Goal: Task Accomplishment & Management: Use online tool/utility

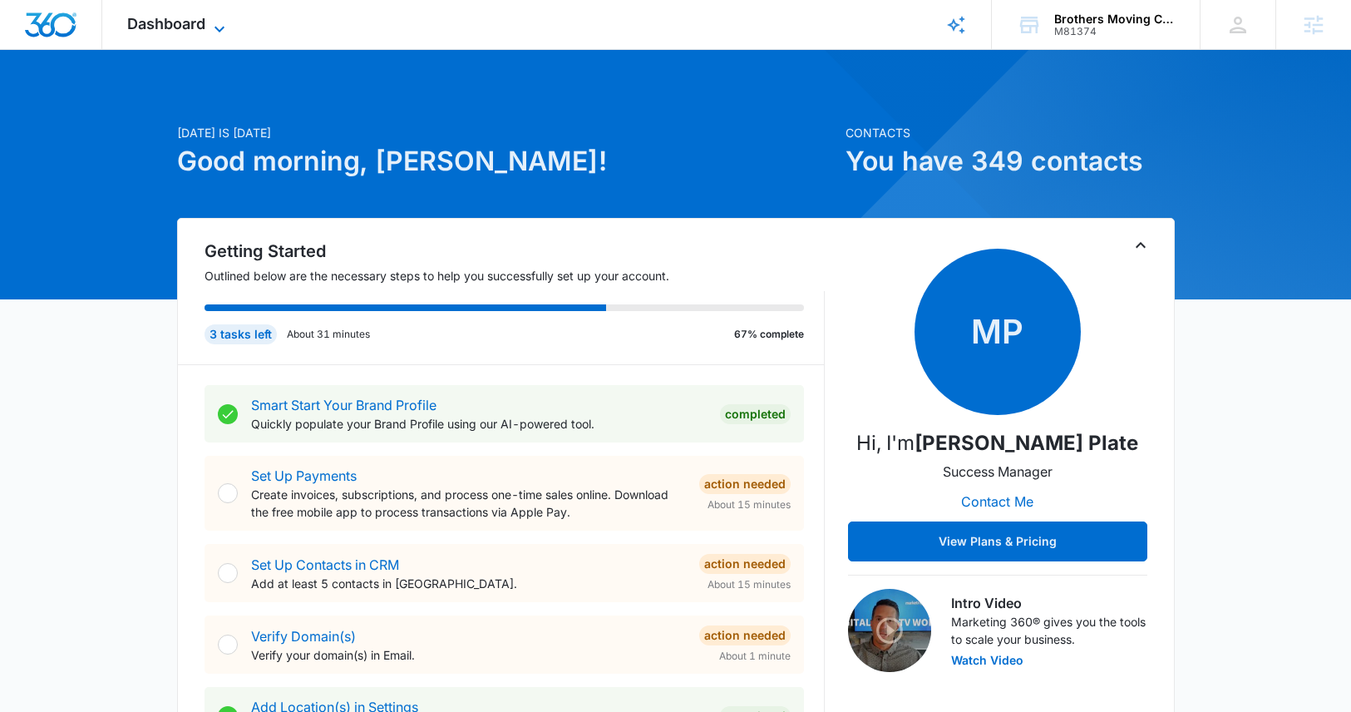
click at [215, 32] on icon at bounding box center [220, 29] width 20 height 20
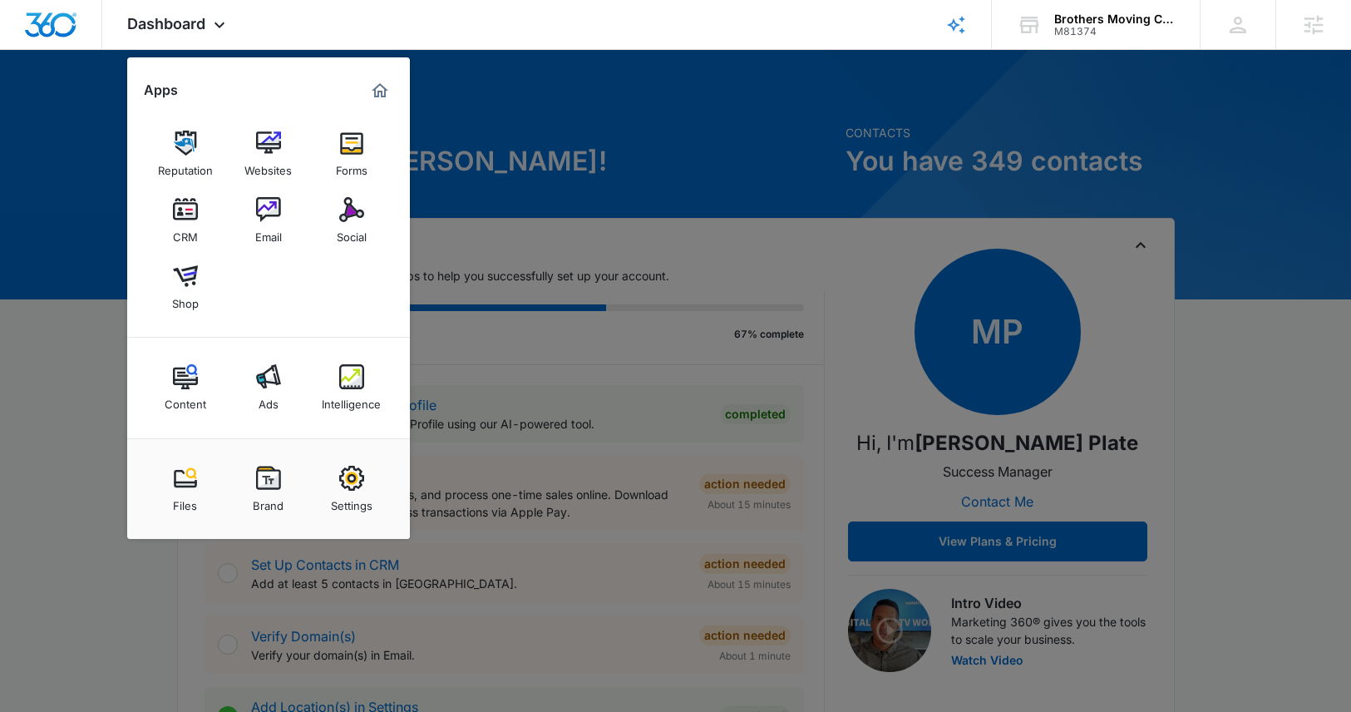
click at [355, 219] on img at bounding box center [351, 209] width 25 height 25
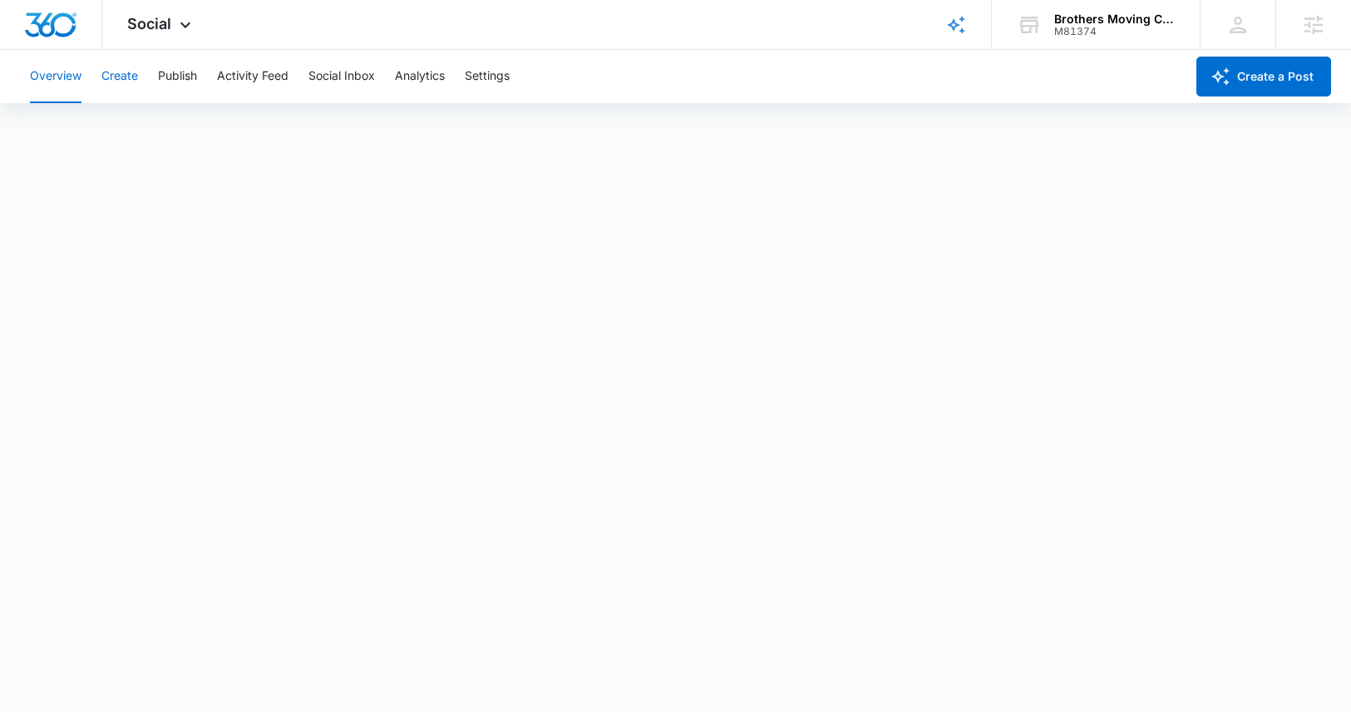
click at [113, 69] on button "Create" at bounding box center [119, 76] width 37 height 53
click at [119, 81] on button "Create" at bounding box center [119, 76] width 37 height 53
click at [149, 126] on button "Approvals" at bounding box center [163, 127] width 56 height 47
